Goal: Task Accomplishment & Management: Manage account settings

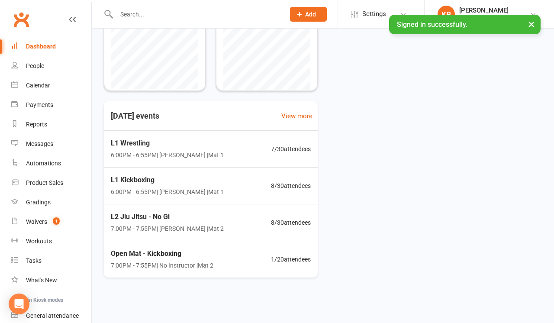
scroll to position [212, 0]
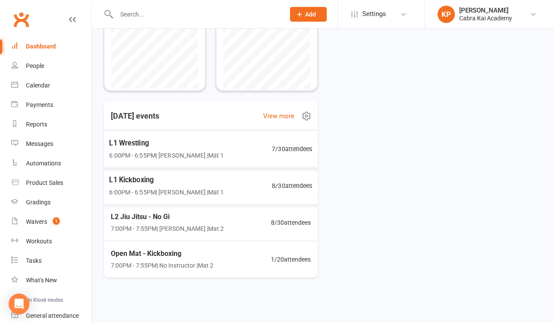
click at [229, 150] on div "L1 Wrestling 6:00PM - 6:55PM | [PERSON_NAME] | Mat 1 7 / 30 attendees" at bounding box center [211, 148] width 224 height 37
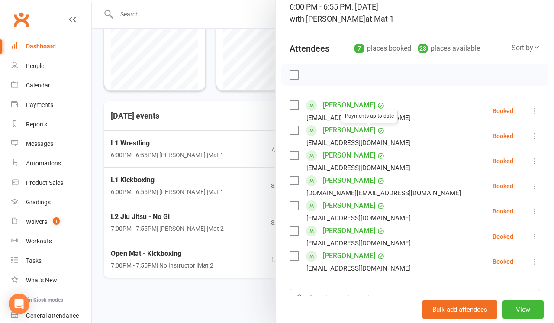
scroll to position [64, 0]
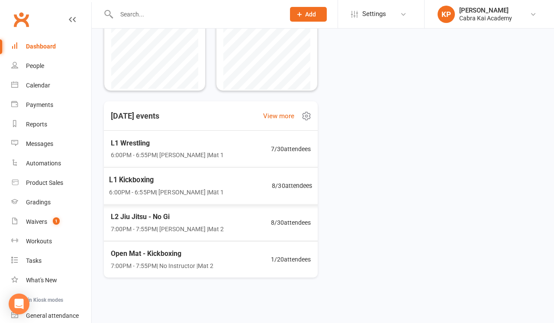
click at [198, 177] on span "L1 Kickboxing" at bounding box center [166, 179] width 115 height 11
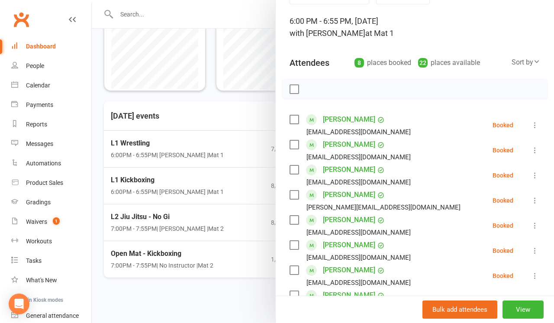
scroll to position [50, 0]
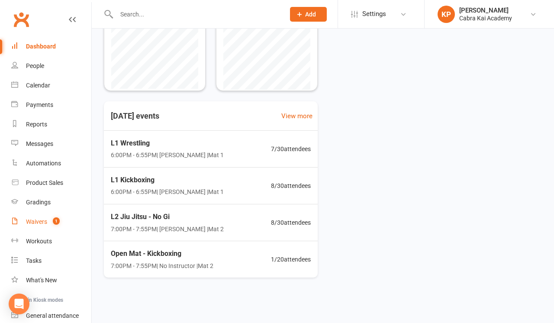
click at [46, 221] on div "Waivers" at bounding box center [36, 221] width 21 height 7
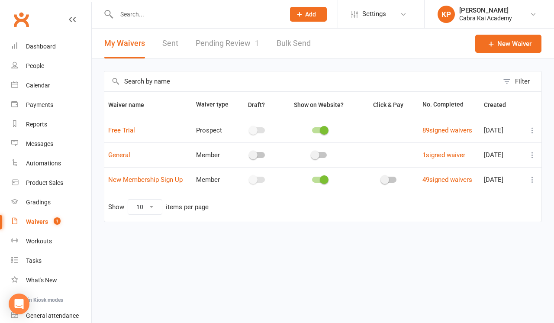
click at [231, 43] on link "Pending Review 1" at bounding box center [228, 44] width 64 height 30
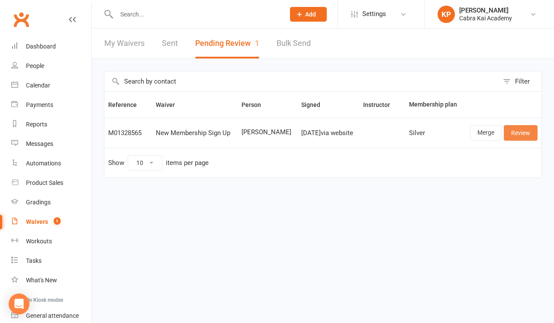
click at [520, 140] on link "Review" at bounding box center [521, 133] width 34 height 16
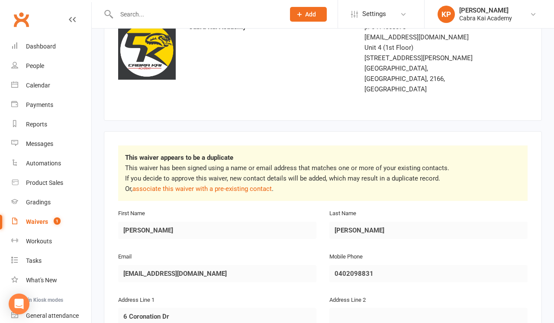
scroll to position [67, 0]
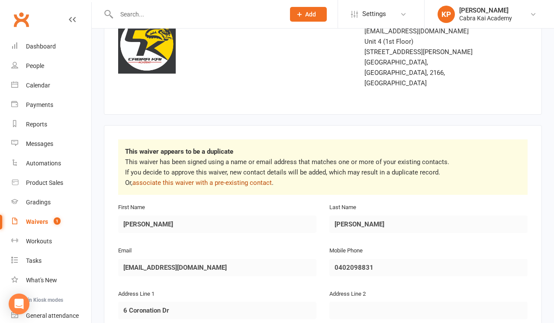
click at [258, 179] on link "associate this waiver with a pre-existing contact" at bounding box center [201, 183] width 139 height 8
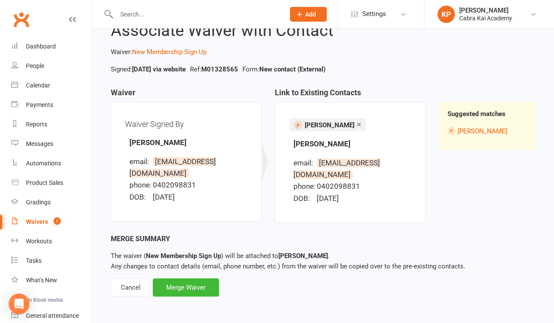
scroll to position [39, 0]
click at [187, 284] on div "Merge Waiver" at bounding box center [186, 287] width 66 height 18
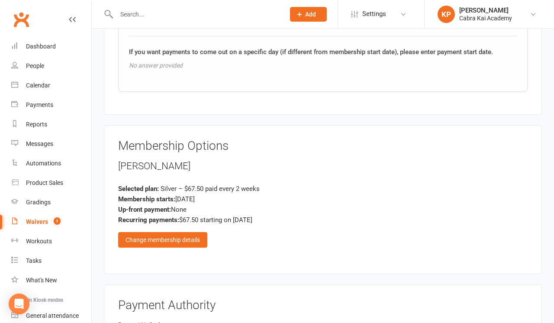
scroll to position [696, 0]
click at [185, 232] on div "Change membership details" at bounding box center [162, 240] width 89 height 16
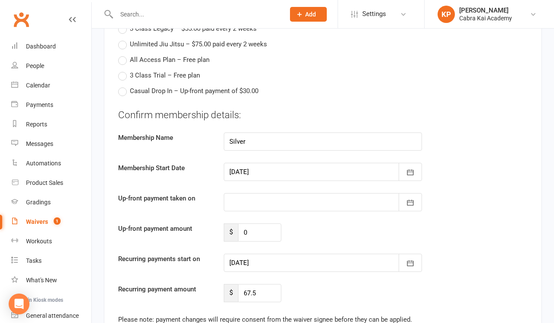
scroll to position [980, 0]
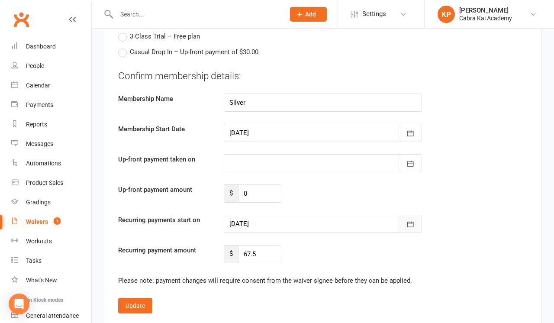
click at [407, 221] on icon "button" at bounding box center [410, 224] width 6 height 6
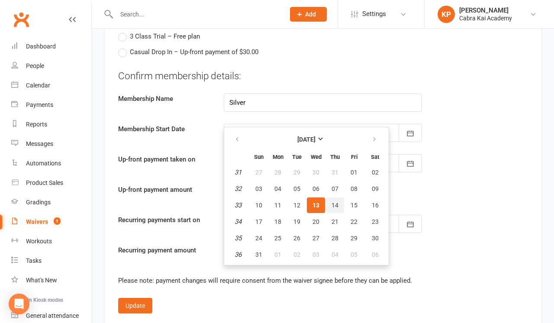
click at [335, 202] on span "14" at bounding box center [335, 205] width 7 height 7
type input "14 Aug 2025"
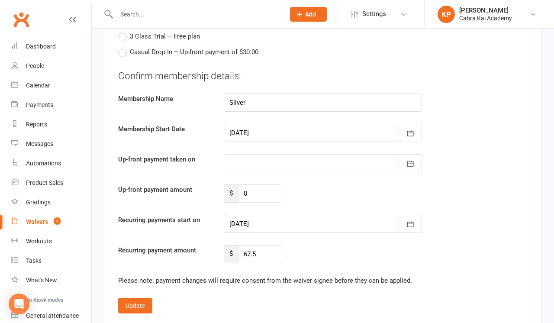
click at [348, 271] on fieldset "Confirm membership details: Membership Name Silver Membership Start Date 13 Aug…" at bounding box center [322, 191] width 409 height 244
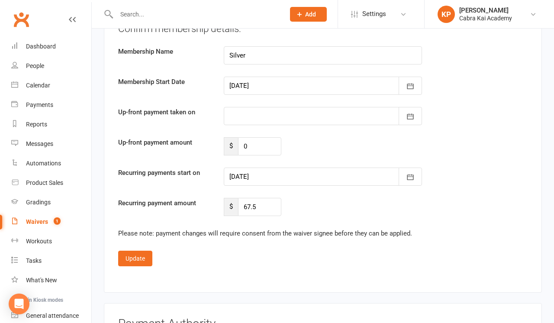
scroll to position [1036, 0]
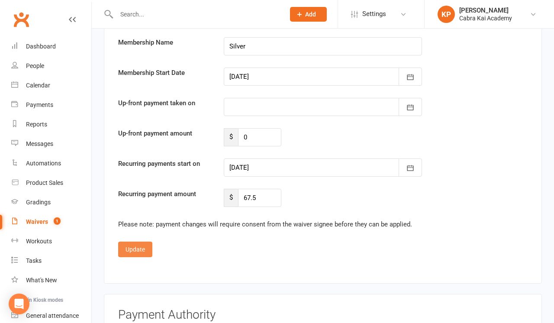
click at [139, 242] on button "Update" at bounding box center [135, 250] width 34 height 16
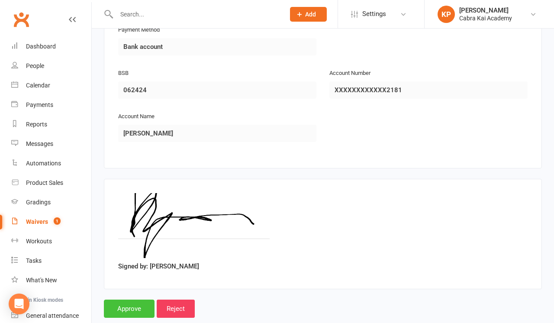
click at [130, 300] on input "Approve" at bounding box center [129, 309] width 51 height 18
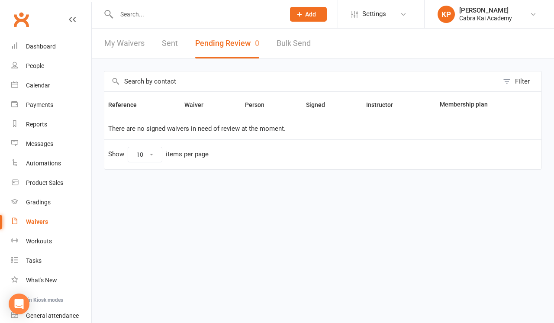
click at [138, 14] on input "text" at bounding box center [196, 14] width 165 height 12
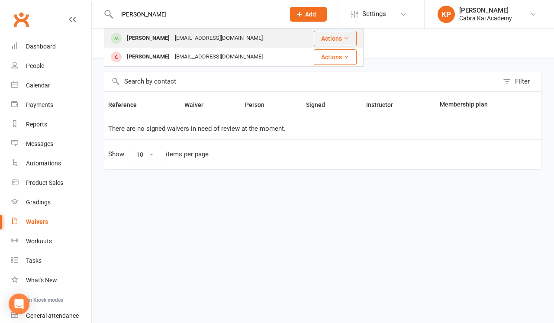
type input "ayman"
click at [158, 38] on div "Ayman Mohammed" at bounding box center [148, 38] width 48 height 13
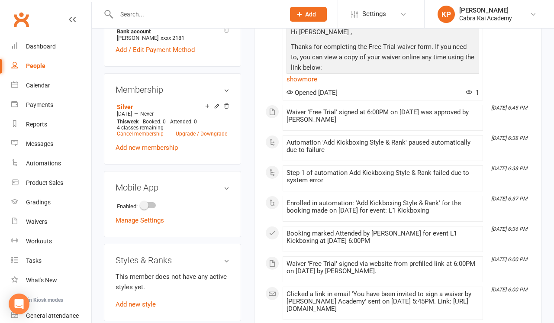
scroll to position [400, 0]
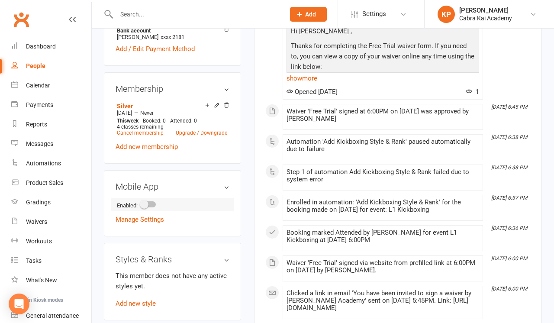
click at [148, 200] on span at bounding box center [144, 204] width 9 height 9
click at [141, 203] on input "checkbox" at bounding box center [141, 203] width 0 height 0
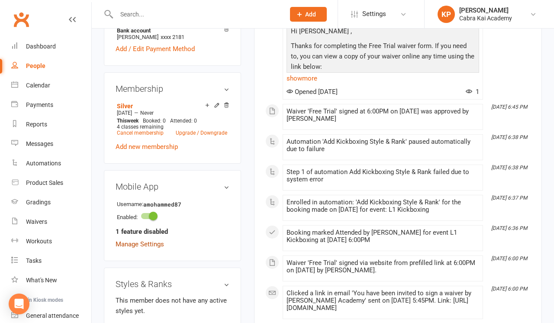
click at [139, 240] on link "Manage Settings" at bounding box center [140, 244] width 48 height 8
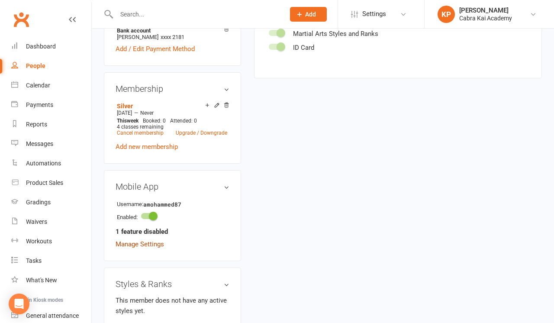
scroll to position [74, 0]
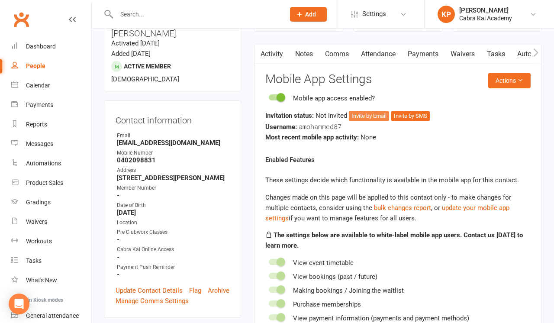
click at [371, 117] on button "Invite by Email" at bounding box center [369, 116] width 40 height 10
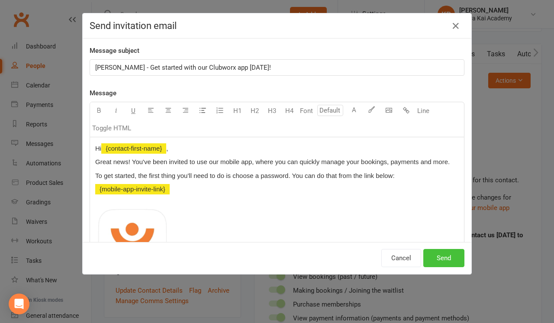
click at [450, 258] on button "Send" at bounding box center [443, 258] width 41 height 18
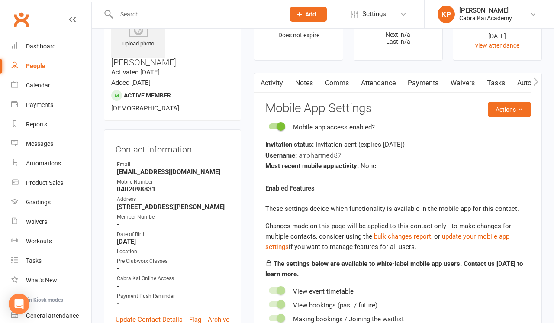
scroll to position [23, 0]
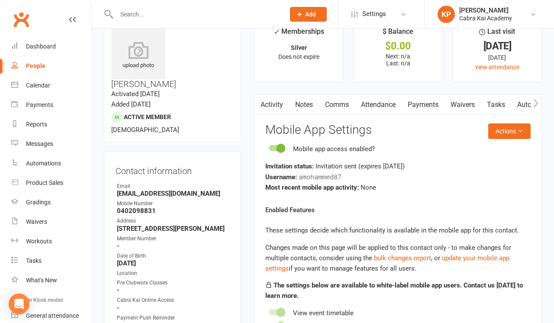
click at [425, 104] on link "Payments" at bounding box center [423, 105] width 43 height 20
